Goal: Information Seeking & Learning: Learn about a topic

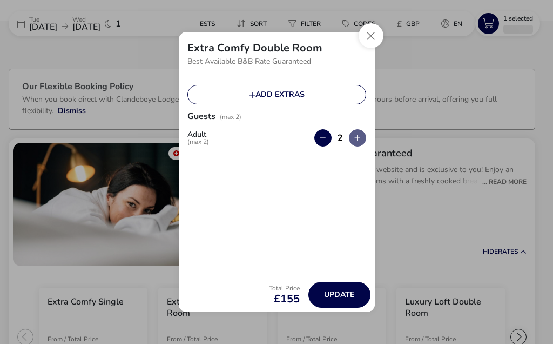
scroll to position [40, 0]
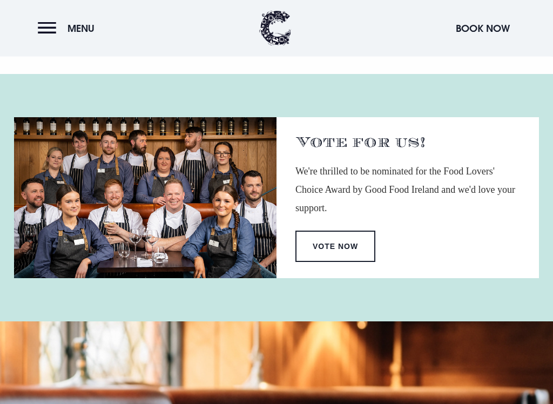
scroll to position [1029, 0]
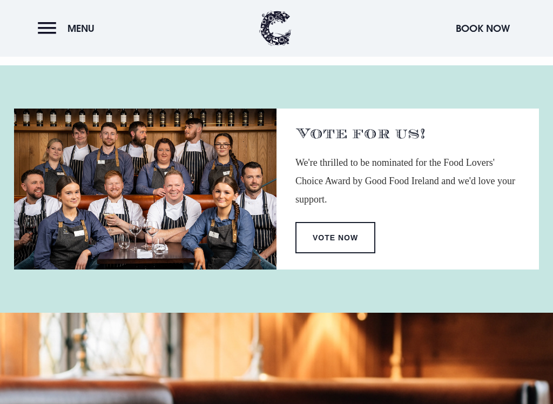
click at [45, 32] on button "Menu" at bounding box center [69, 28] width 62 height 23
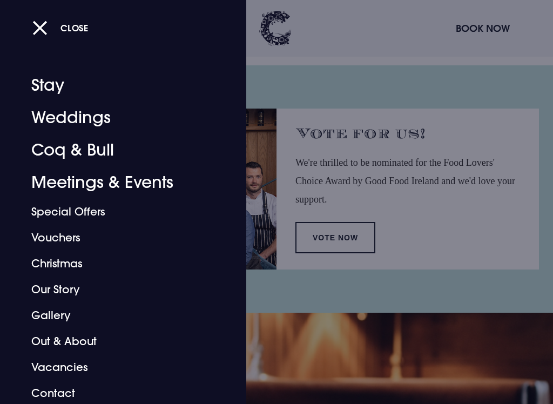
click at [97, 155] on link "Coq & Bull" at bounding box center [116, 150] width 171 height 32
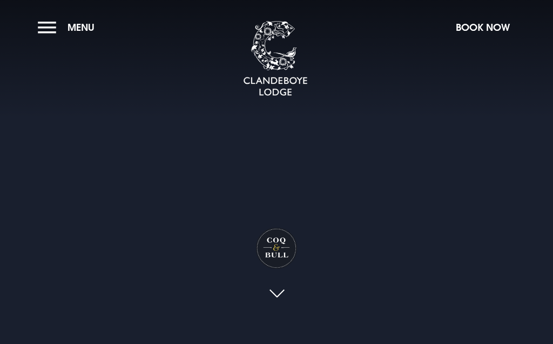
click at [429, 264] on video "Your browser does not support the video tag." at bounding box center [277, 172] width 688 height 344
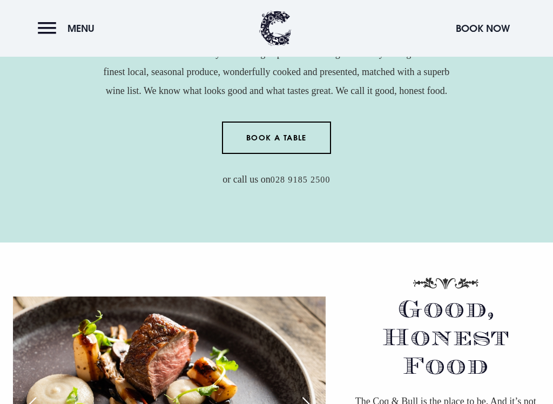
checkbox input "true"
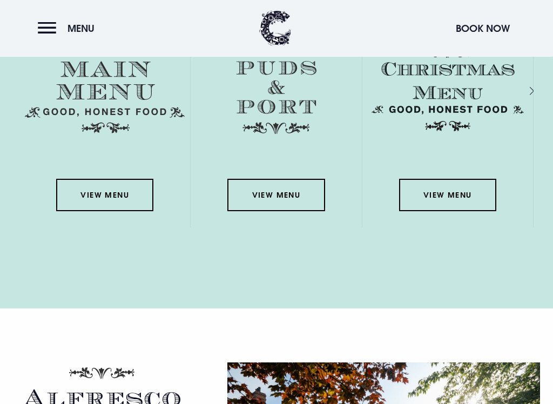
scroll to position [1856, 0]
click at [112, 194] on link "View Menu" at bounding box center [104, 195] width 97 height 32
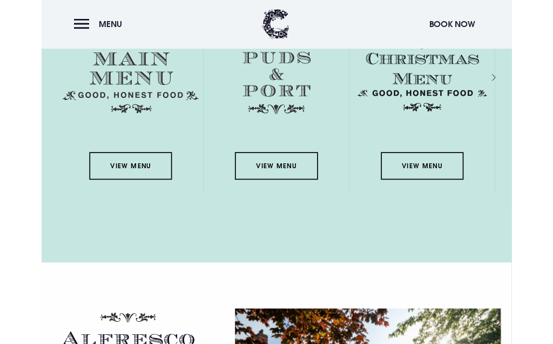
scroll to position [1886, 0]
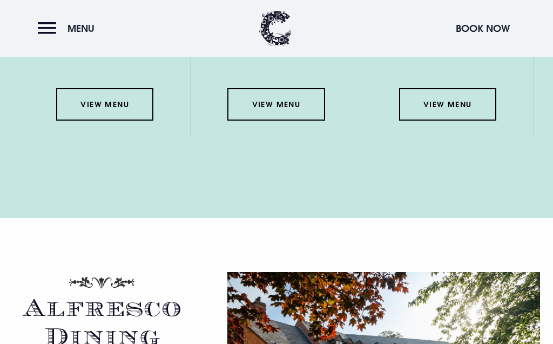
click at [292, 108] on link "View Menu" at bounding box center [276, 104] width 97 height 32
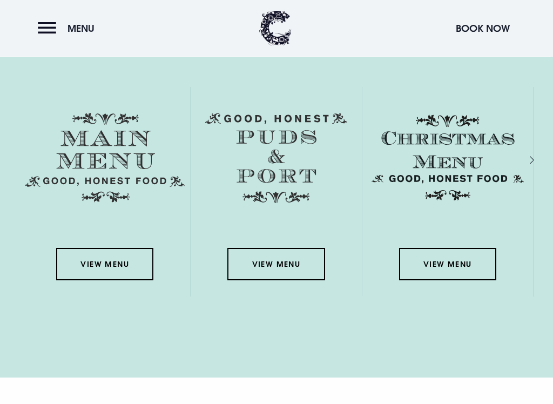
scroll to position [1787, 0]
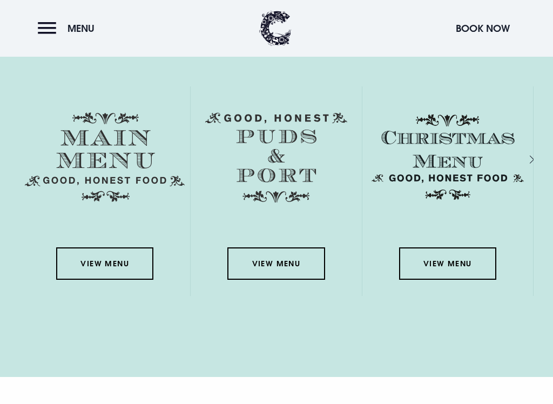
click at [115, 265] on link "View Menu" at bounding box center [104, 264] width 97 height 32
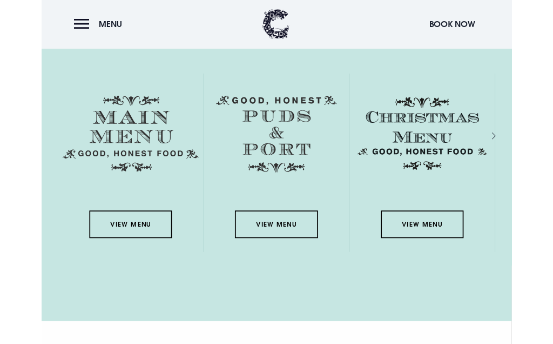
scroll to position [1818, 0]
